Goal: Information Seeking & Learning: Learn about a topic

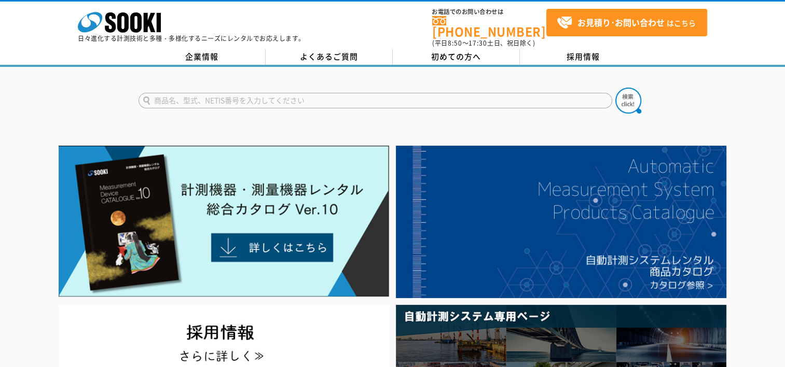
click at [225, 93] on input "text" at bounding box center [375, 101] width 474 height 16
type input "膜厚"
click at [615, 88] on button at bounding box center [628, 101] width 26 height 26
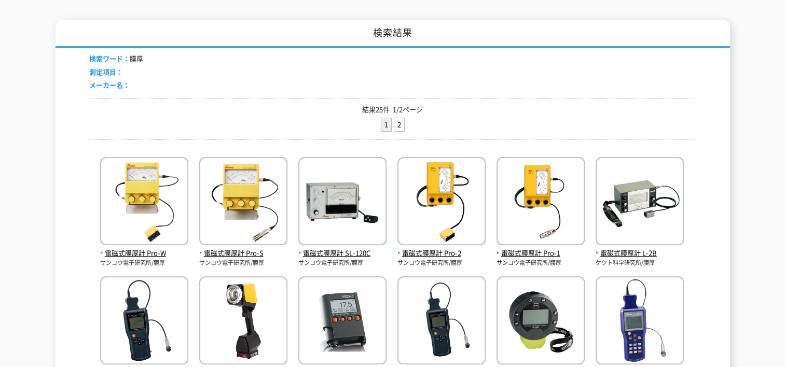
scroll to position [156, 0]
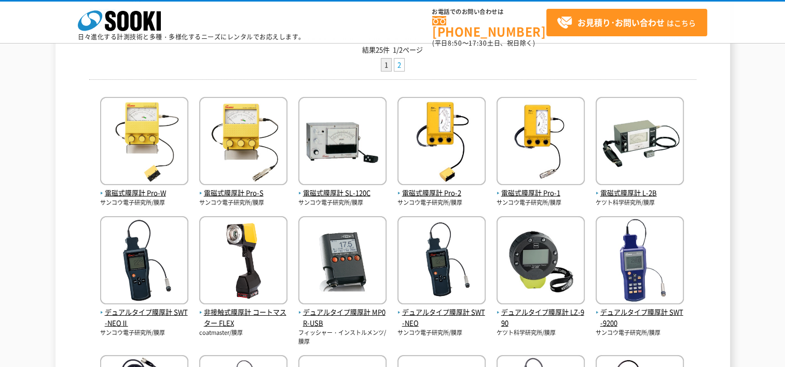
click at [399, 66] on link "2" at bounding box center [399, 65] width 10 height 13
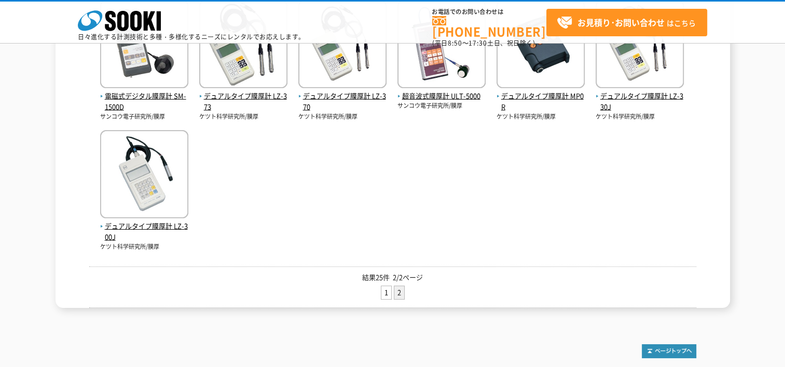
scroll to position [259, 0]
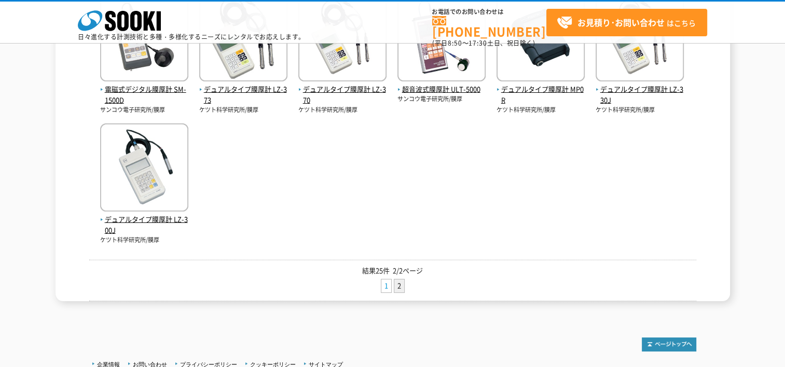
click at [384, 286] on link "1" at bounding box center [386, 286] width 10 height 13
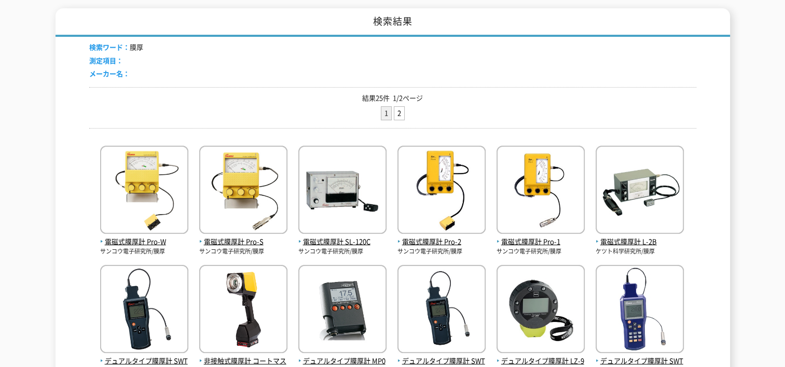
scroll to position [156, 0]
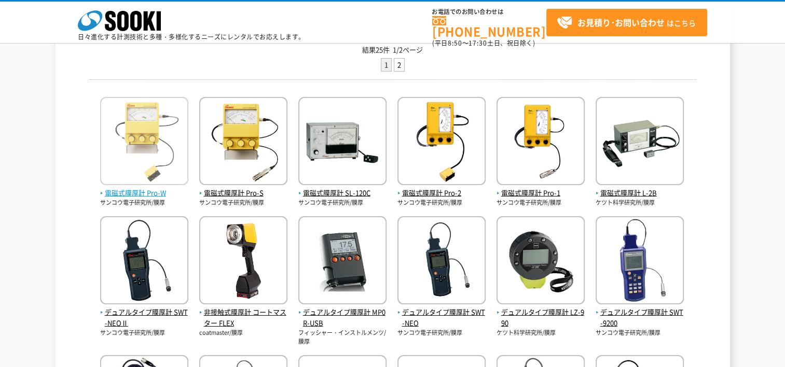
click at [148, 155] on img at bounding box center [144, 142] width 88 height 91
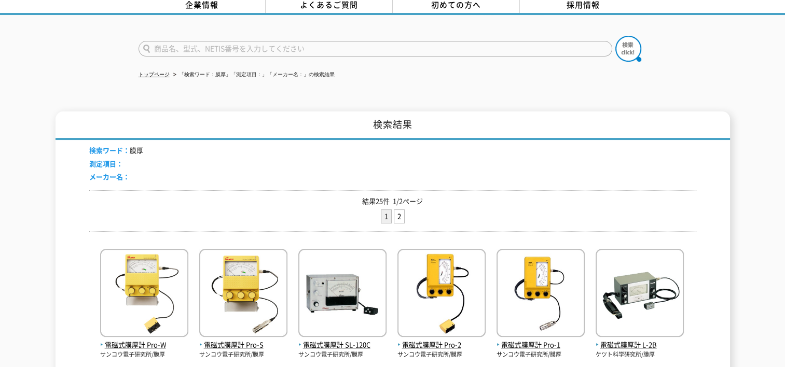
scroll to position [104, 0]
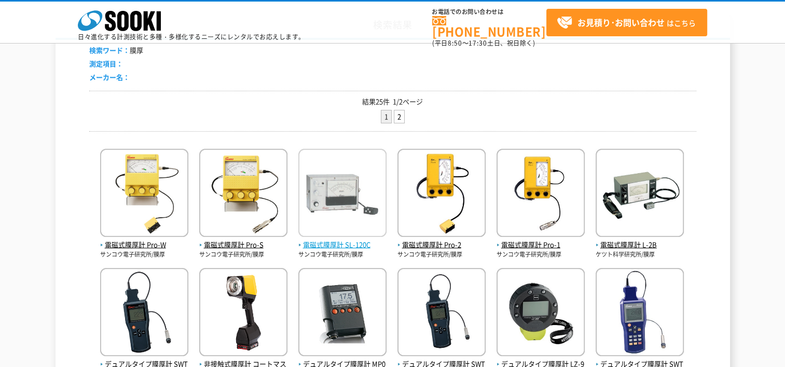
click at [307, 214] on img at bounding box center [342, 194] width 88 height 91
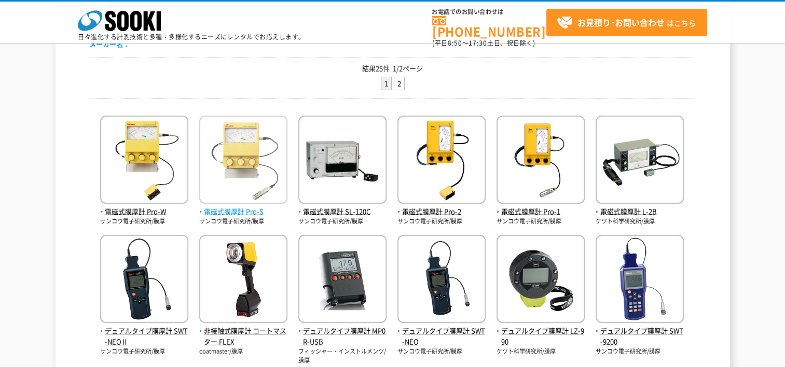
scroll to position [156, 0]
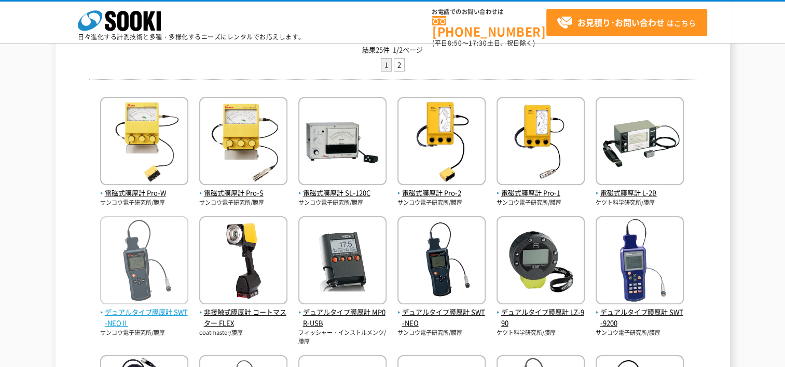
click at [179, 239] on img at bounding box center [144, 261] width 88 height 91
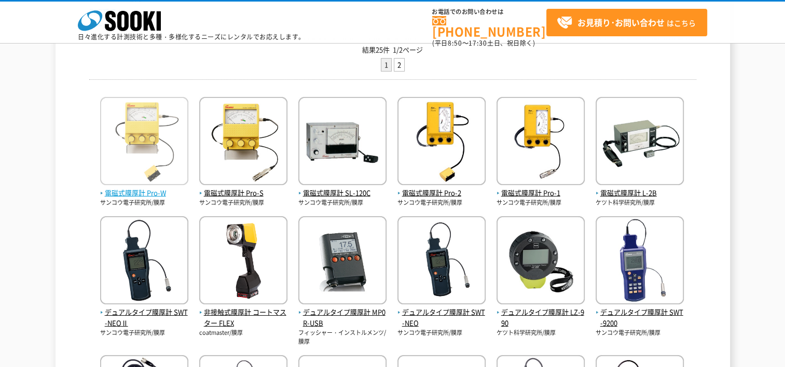
click at [151, 147] on img at bounding box center [144, 142] width 88 height 91
click at [150, 193] on span "電磁式膜厚計 Pro-W" at bounding box center [144, 193] width 88 height 11
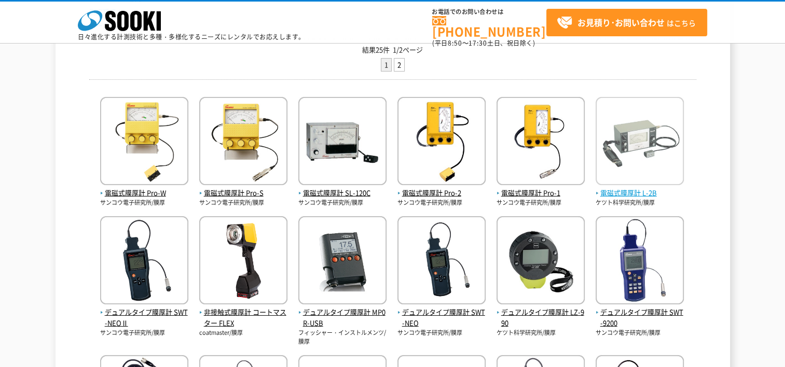
click at [618, 147] on img at bounding box center [639, 142] width 88 height 91
click at [633, 135] on img at bounding box center [639, 142] width 88 height 91
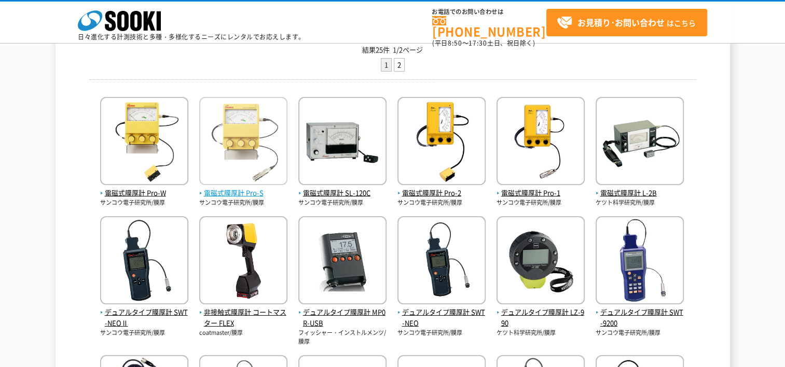
click at [260, 137] on img at bounding box center [243, 142] width 88 height 91
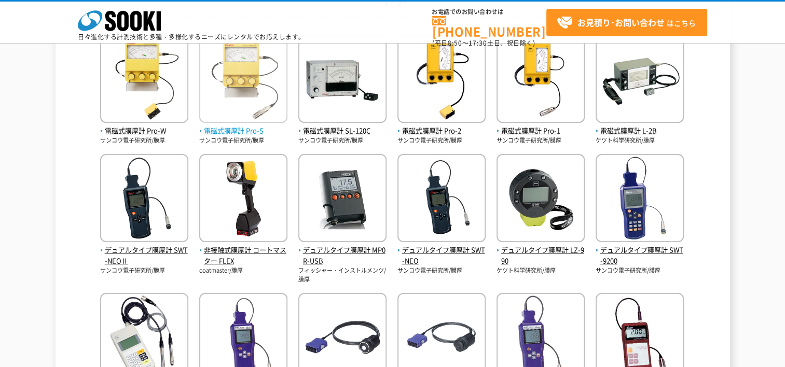
scroll to position [311, 0]
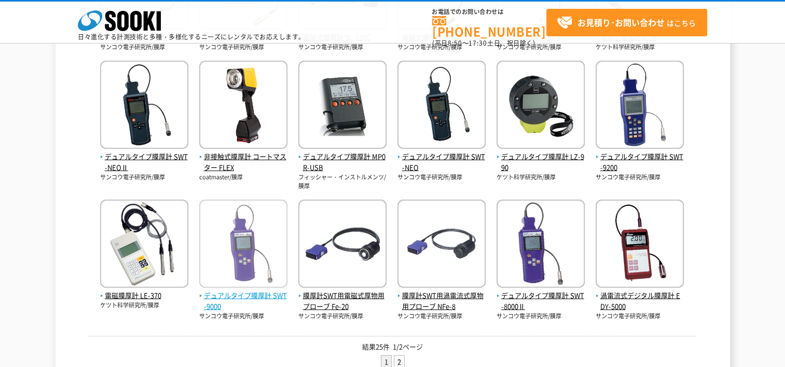
click at [244, 249] on img at bounding box center [243, 245] width 88 height 91
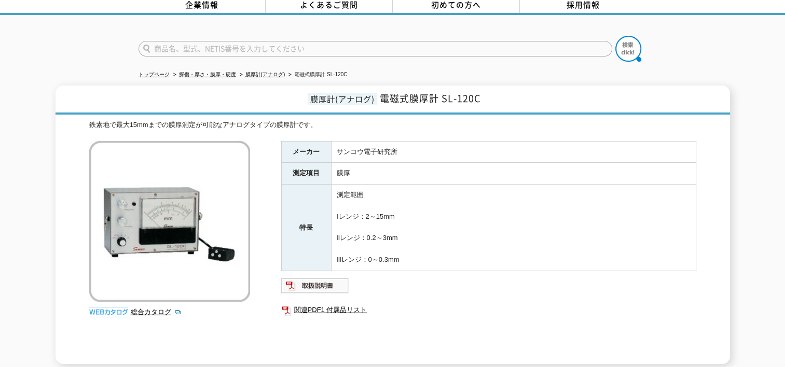
scroll to position [156, 0]
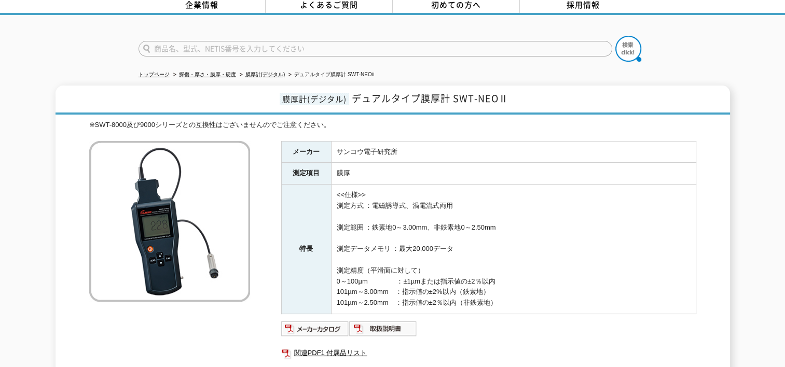
scroll to position [104, 0]
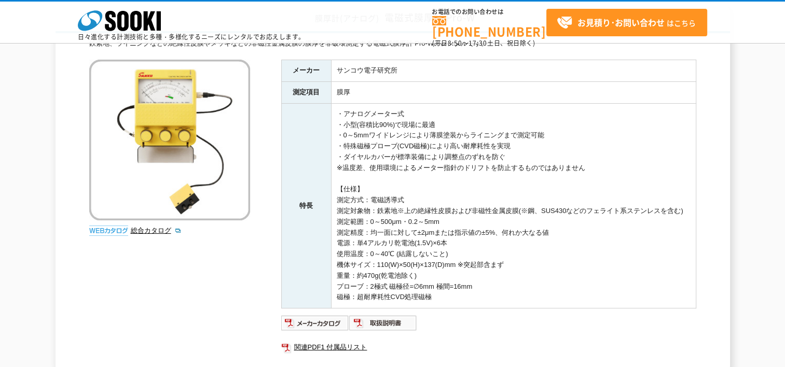
scroll to position [104, 0]
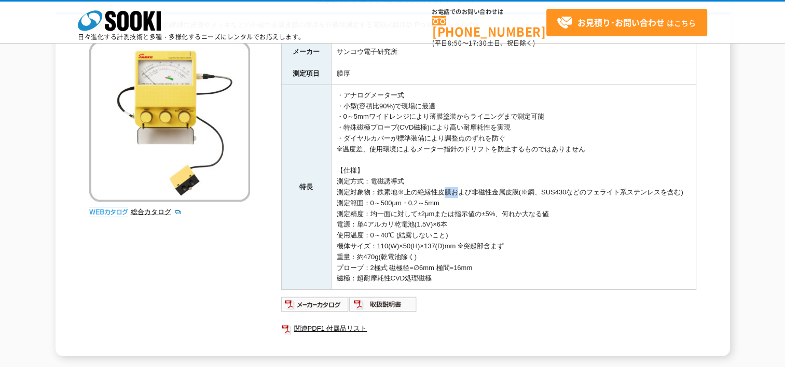
drag, startPoint x: 449, startPoint y: 193, endPoint x: 439, endPoint y: 193, distance: 9.9
click at [439, 193] on td "・アナログメーター式 ・小型(容積比90%)で現場に最適 ・0～5mmワイドレンジにより薄膜塗装からライニングまで測定可能 ・特殊磁極プローブ(CVD磁極)に…" at bounding box center [513, 187] width 365 height 205
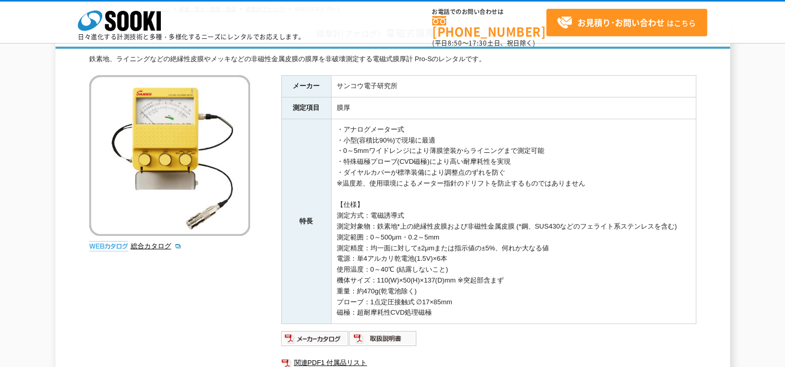
scroll to position [104, 0]
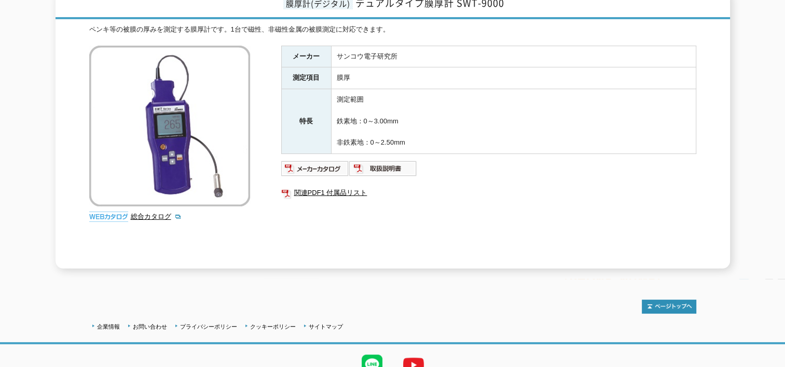
scroll to position [189, 0]
